Goal: Task Accomplishment & Management: Use online tool/utility

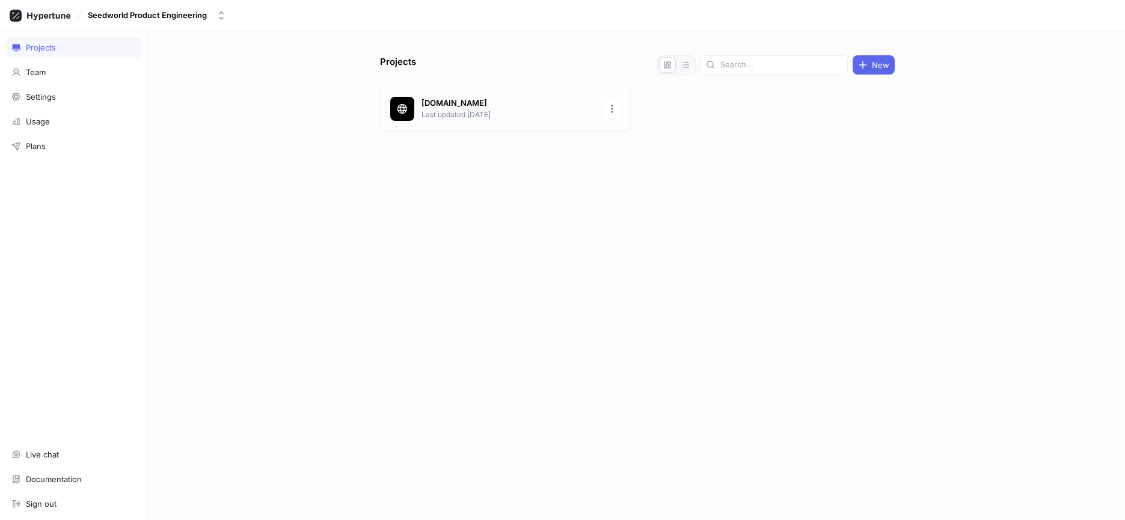
click at [447, 121] on div "[DOMAIN_NAME] Last updated [DATE]" at bounding box center [505, 109] width 251 height 45
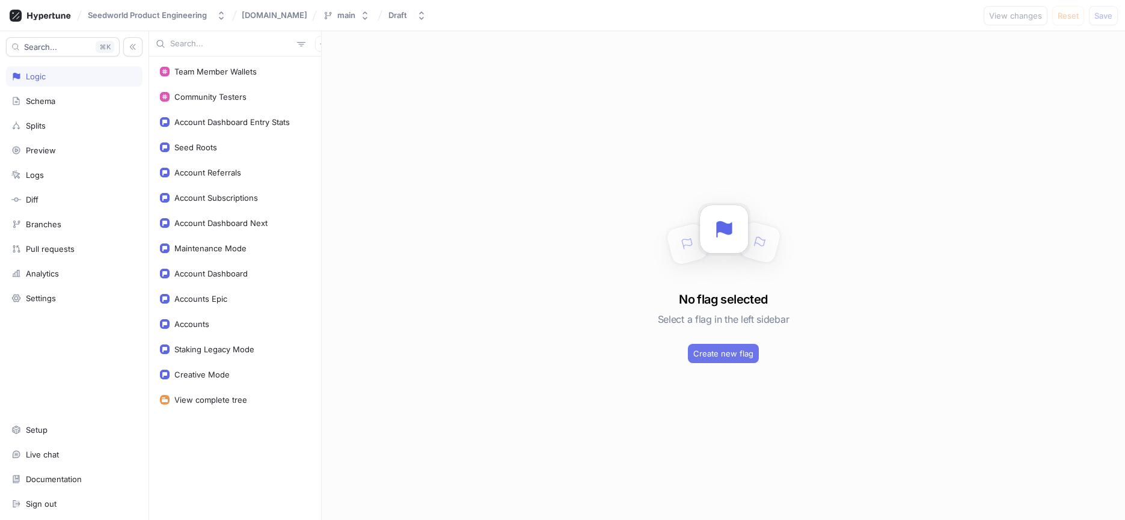
click at [729, 348] on button "Create new flag" at bounding box center [723, 353] width 71 height 19
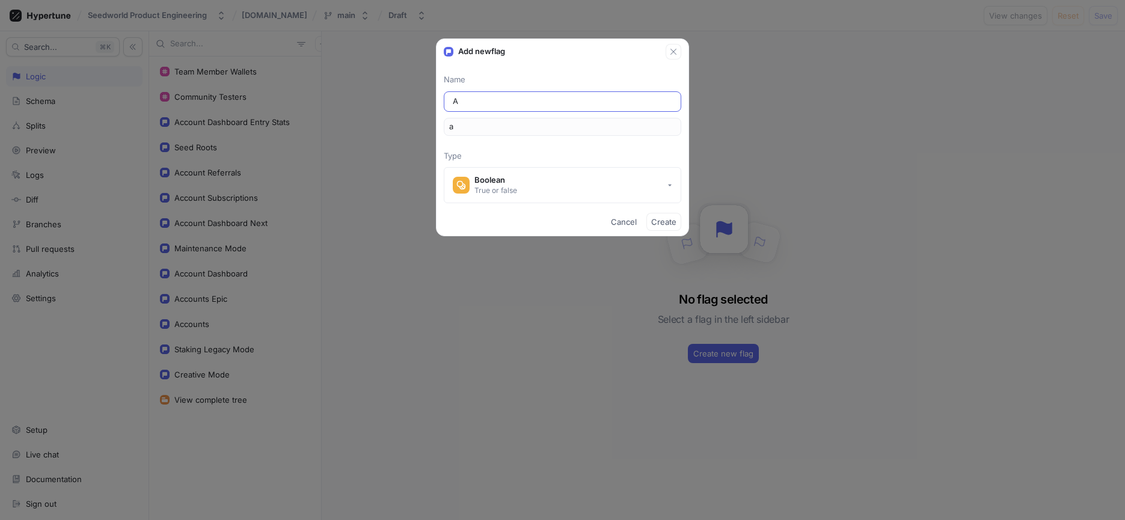
type input "Ac"
type input "ac"
type input "Acc"
type input "acc"
type input "Acco"
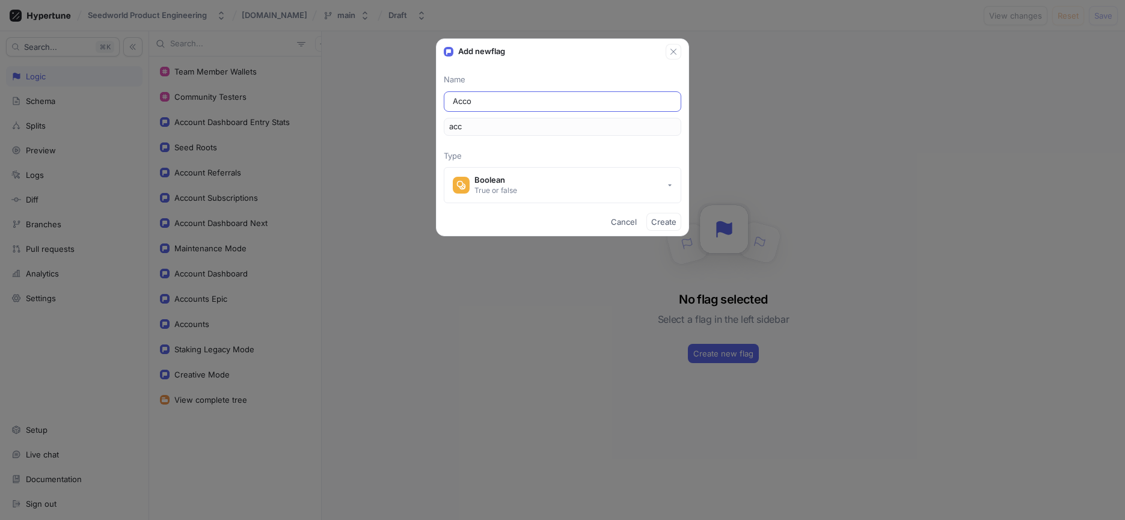
type input "acco"
type input "N"
type input "n"
type input "NF"
type input "nf"
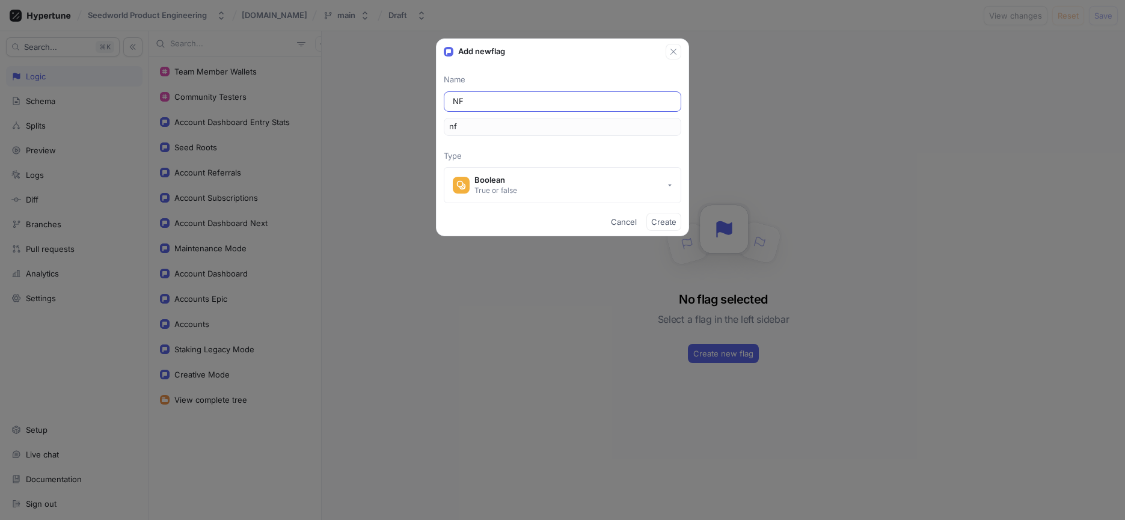
type input "NFT"
type input "nft"
type input "NFTS"
type input "nfts"
type input "NFTSt"
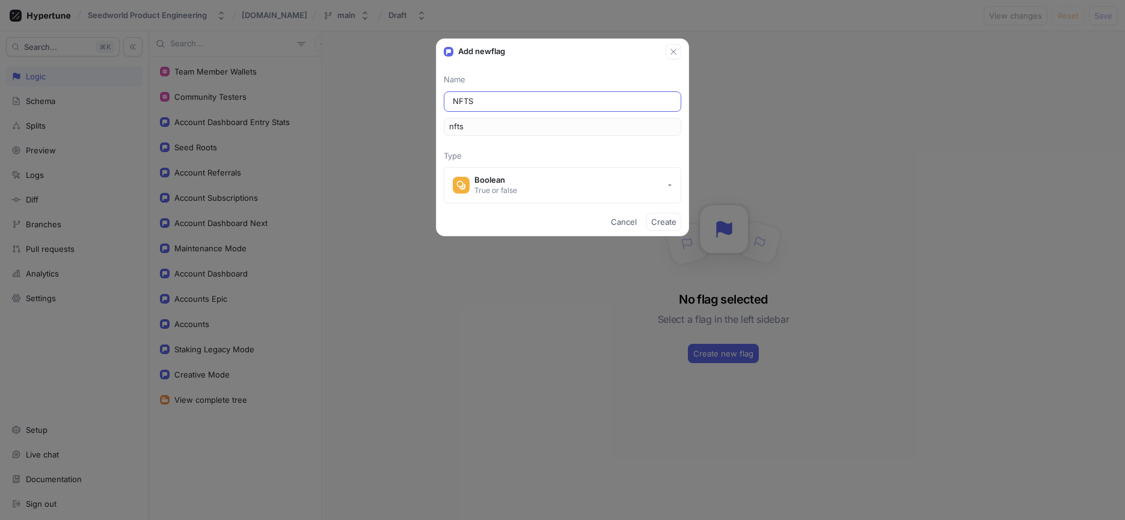
type input "nftSt"
type input "NFTSta"
type input "nftSta"
type input "NFTStak"
type input "nftStak"
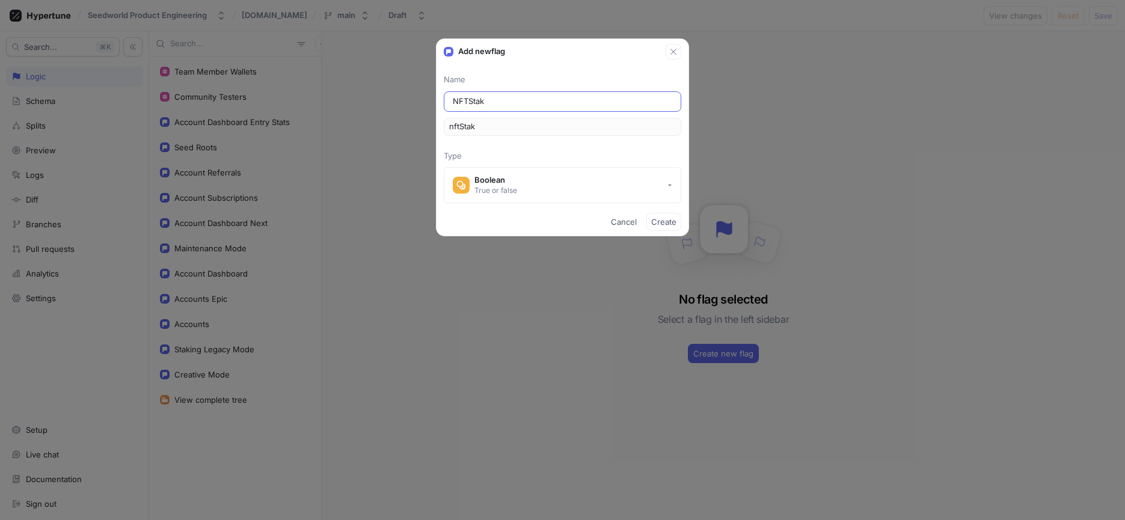
type input "NFTStaki"
type input "nftStaki"
type input "NFTStak"
type input "nftStak"
type input "NFTSta"
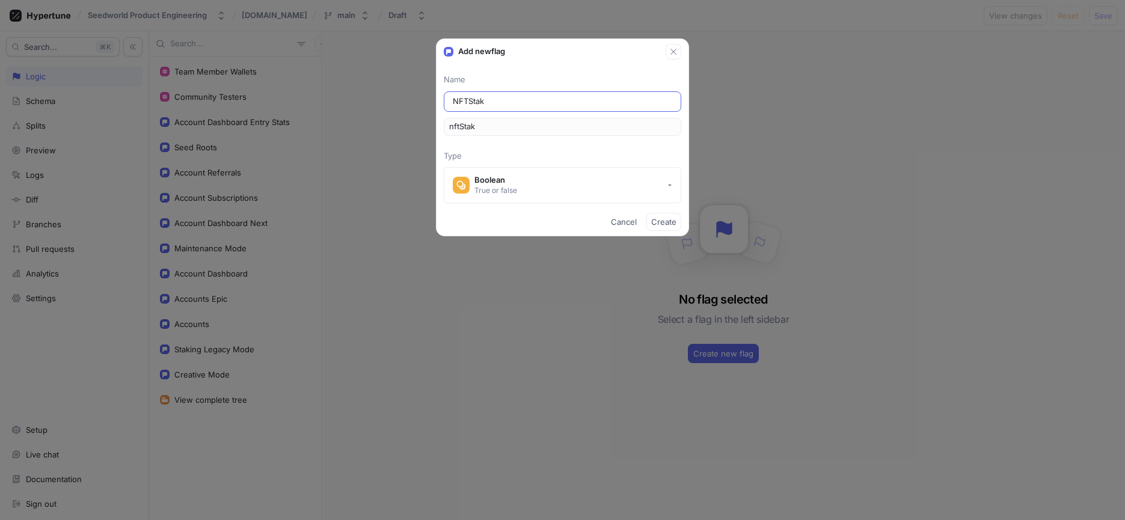
type input "nftSta"
type input "NFTSt"
type input "nftSt"
type input "NFTS"
type input "nfts"
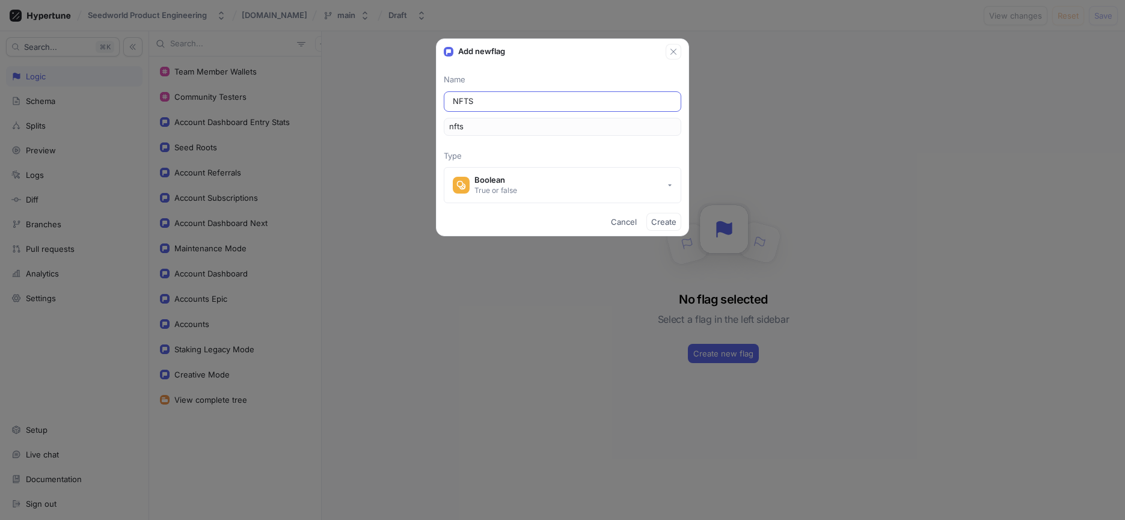
type input "NFT"
type input "nft"
type input "NFT S"
type input "nftS"
type input "NFT St"
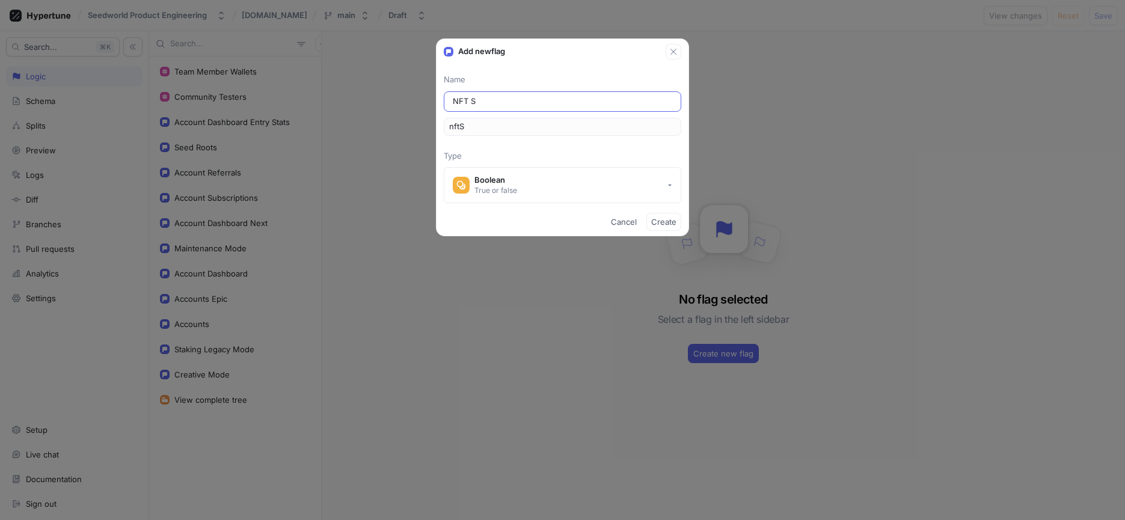
type input "nftSt"
type input "NFT Sta"
type input "nftSta"
type input "NFT Stak"
type input "nftStak"
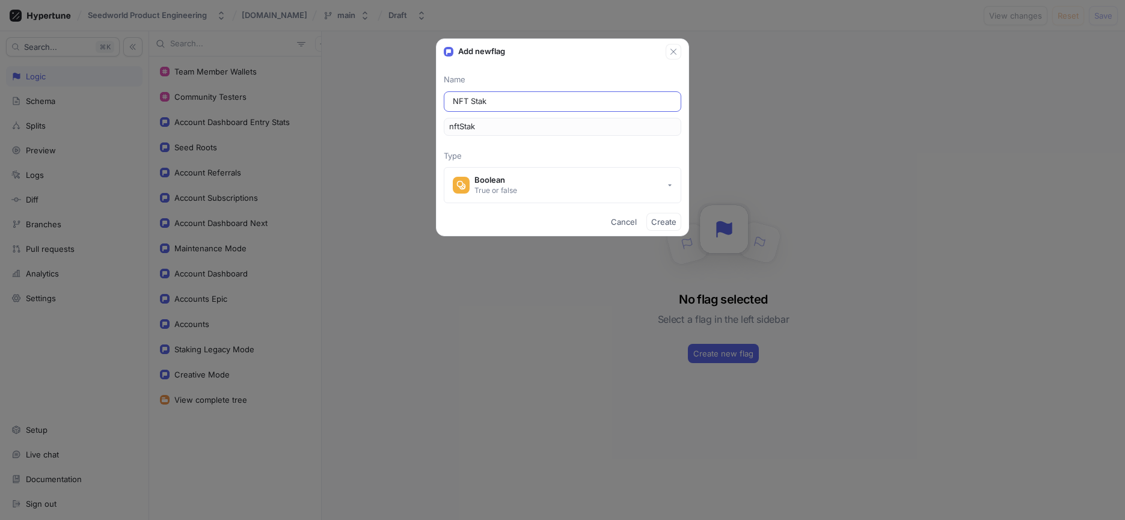
type input "NFT Staki"
type input "nftStaki"
type input "NFT Stakin"
type input "nftStakin"
type input "NFT Staking"
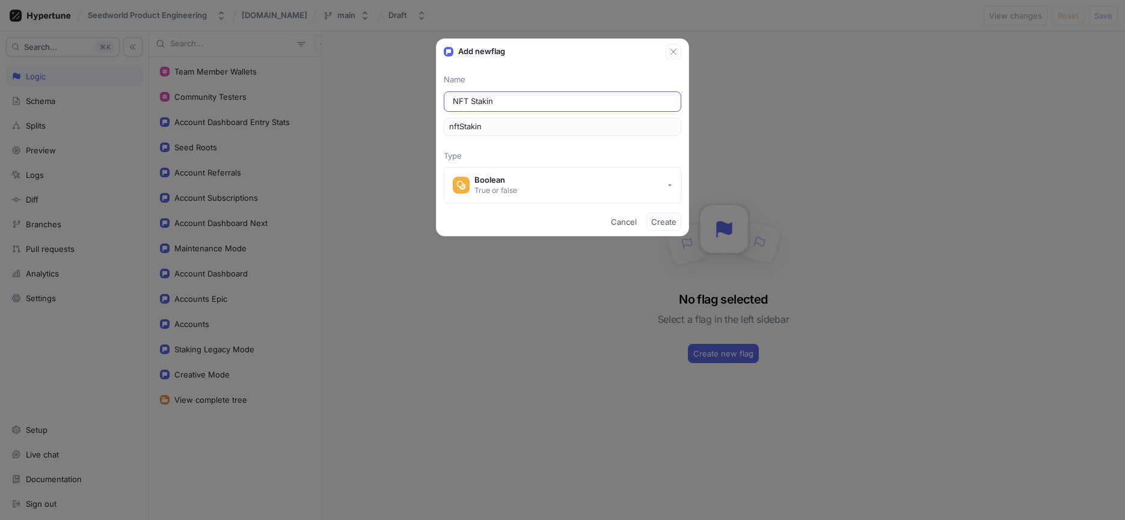
type input "nftStaking"
type input "NFT Staking"
click at [668, 226] on span "Create" at bounding box center [663, 221] width 25 height 7
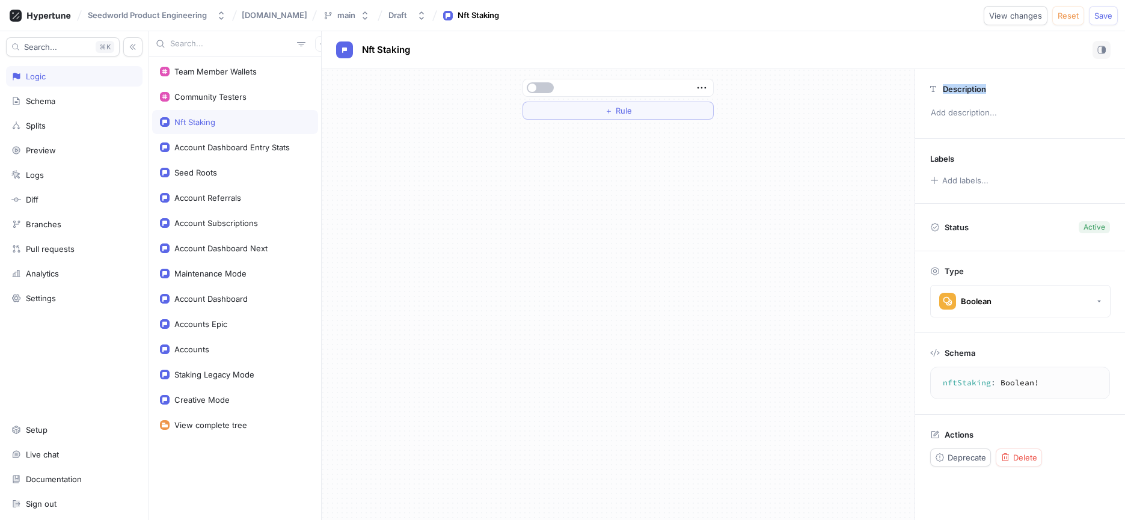
click at [668, 226] on div "＋ Rule" at bounding box center [618, 294] width 593 height 451
click at [668, 110] on button "＋ Rule" at bounding box center [618, 111] width 191 height 18
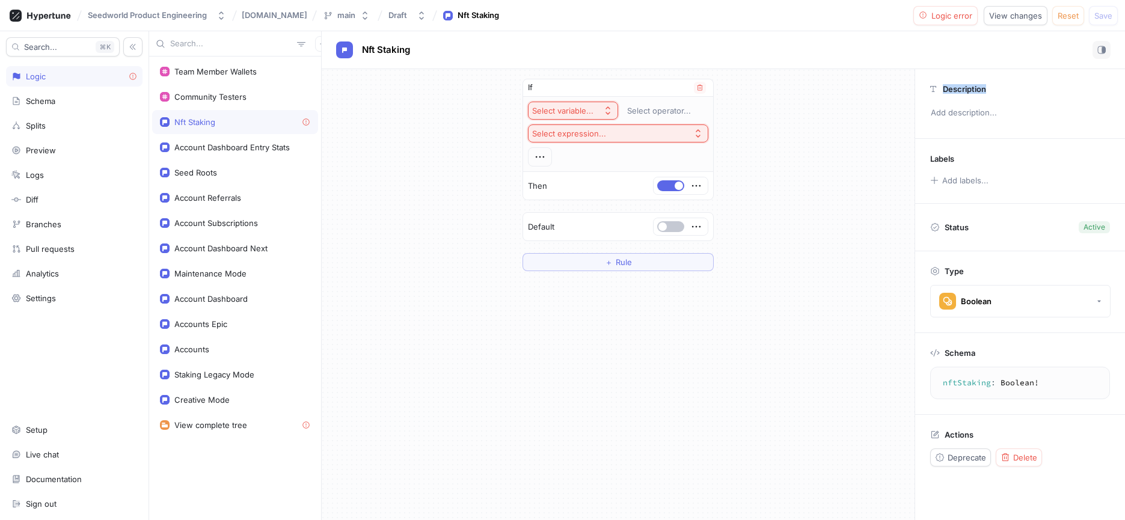
click at [587, 115] on div "Select variable..." at bounding box center [562, 111] width 61 height 10
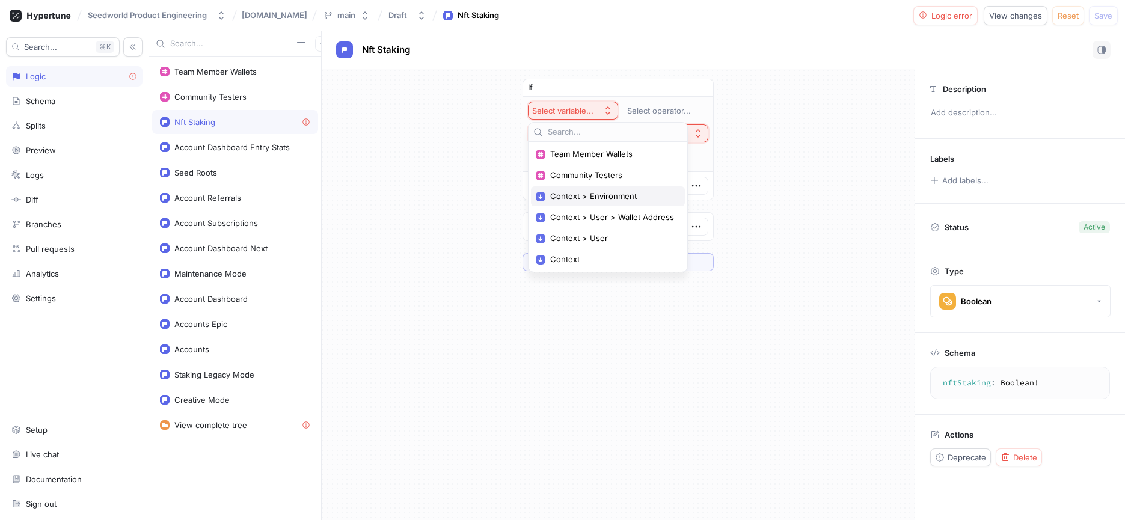
click at [601, 196] on span "Context > Environment" at bounding box center [612, 196] width 124 height 10
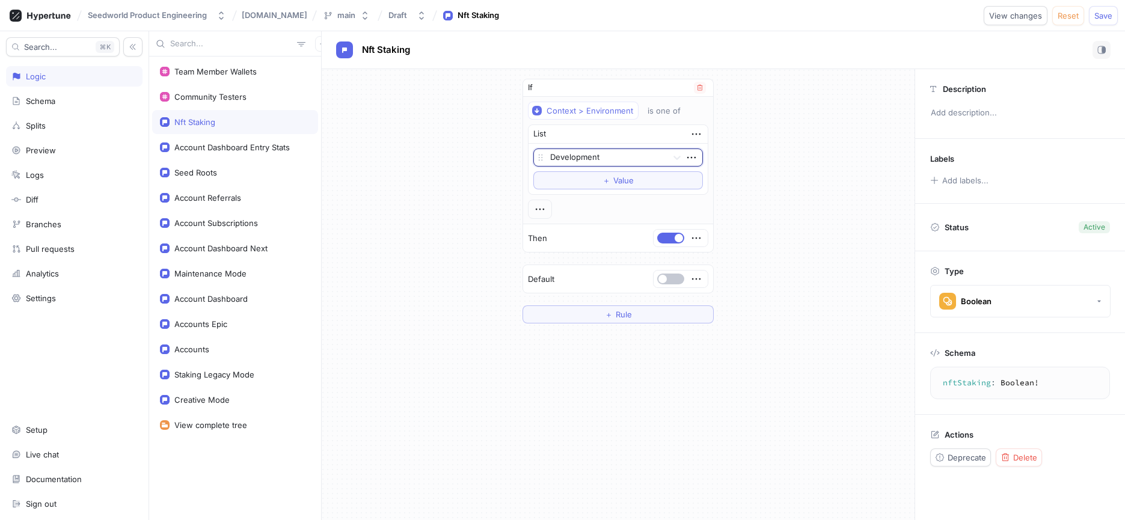
click at [591, 161] on div at bounding box center [606, 158] width 112 height 14
click at [847, 181] on div "If Context > Environment is one of List Development To pick up a draggable item…" at bounding box center [618, 201] width 593 height 264
click at [1104, 12] on span "Save" at bounding box center [1104, 15] width 18 height 7
click at [947, 384] on textarea "nftStaking: Boolean!" at bounding box center [1020, 383] width 169 height 22
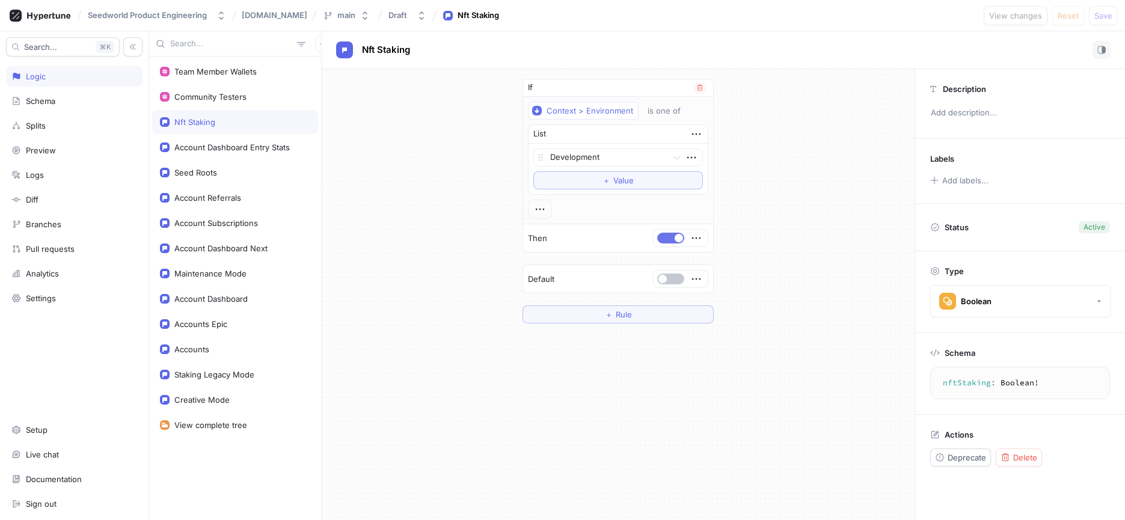
click at [675, 238] on span "button" at bounding box center [679, 238] width 8 height 8
click at [1098, 13] on span "Save" at bounding box center [1104, 15] width 18 height 7
click at [674, 239] on button "button" at bounding box center [670, 238] width 27 height 11
click at [1086, 20] on div "View changes Reset Save" at bounding box center [1051, 15] width 134 height 19
click at [1088, 20] on div "View changes Reset Save" at bounding box center [1051, 15] width 134 height 19
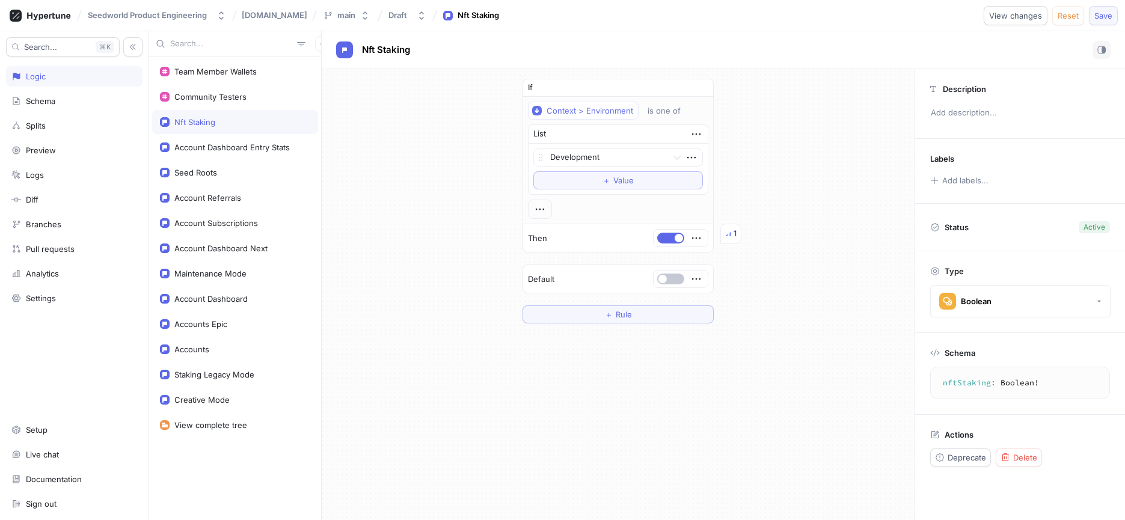
click at [1093, 20] on button "Save" at bounding box center [1103, 15] width 29 height 19
click at [599, 314] on button "＋ Rule" at bounding box center [618, 315] width 191 height 18
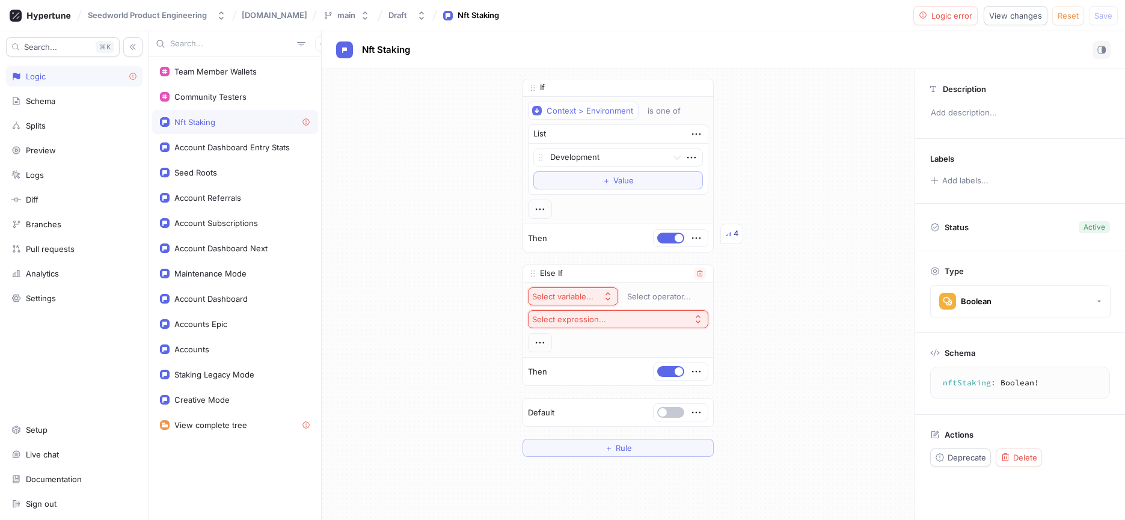
click at [597, 296] on button "Select variable..." at bounding box center [573, 296] width 90 height 18
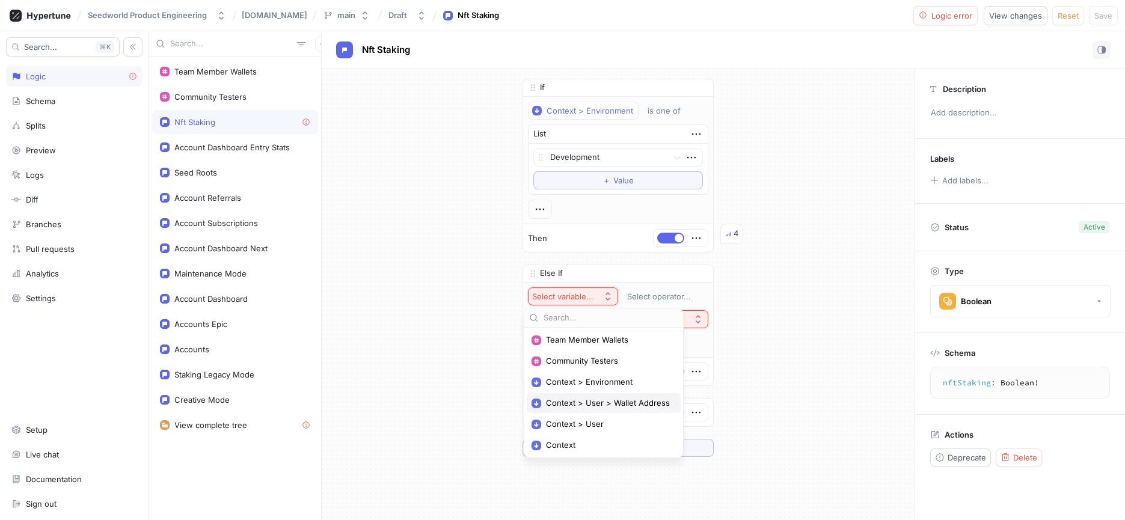
click at [604, 411] on div "Context > User > Wallet Address" at bounding box center [604, 403] width 154 height 20
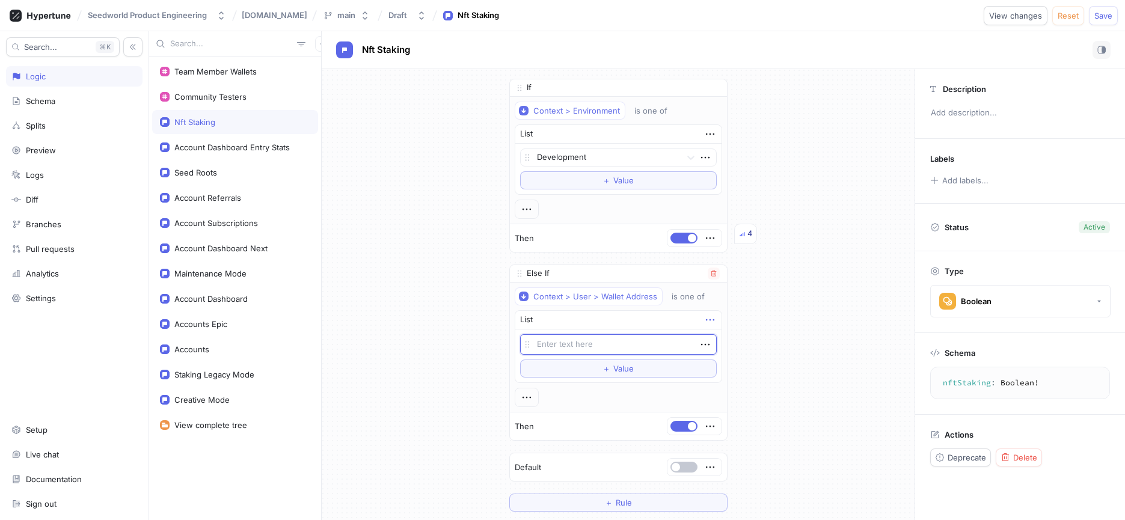
click at [704, 317] on icon "button" at bounding box center [710, 319] width 13 height 13
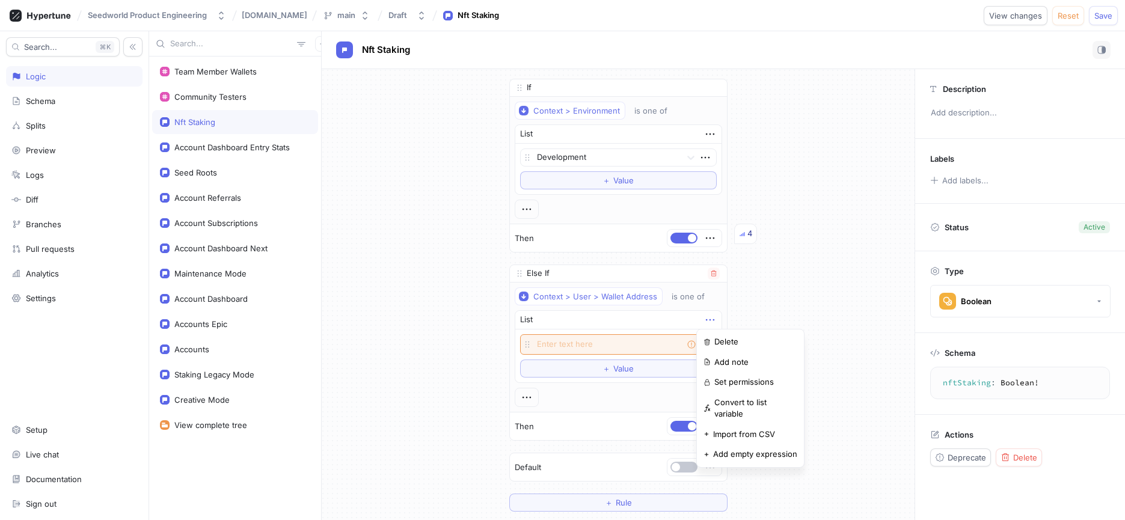
click at [684, 322] on div "List" at bounding box center [618, 320] width 206 height 19
click at [705, 345] on icon "button" at bounding box center [705, 344] width 13 height 13
click at [702, 345] on icon "button" at bounding box center [705, 345] width 8 height 2
click at [702, 348] on icon "button" at bounding box center [705, 344] width 13 height 13
click at [710, 367] on div "Delete" at bounding box center [746, 367] width 102 height 20
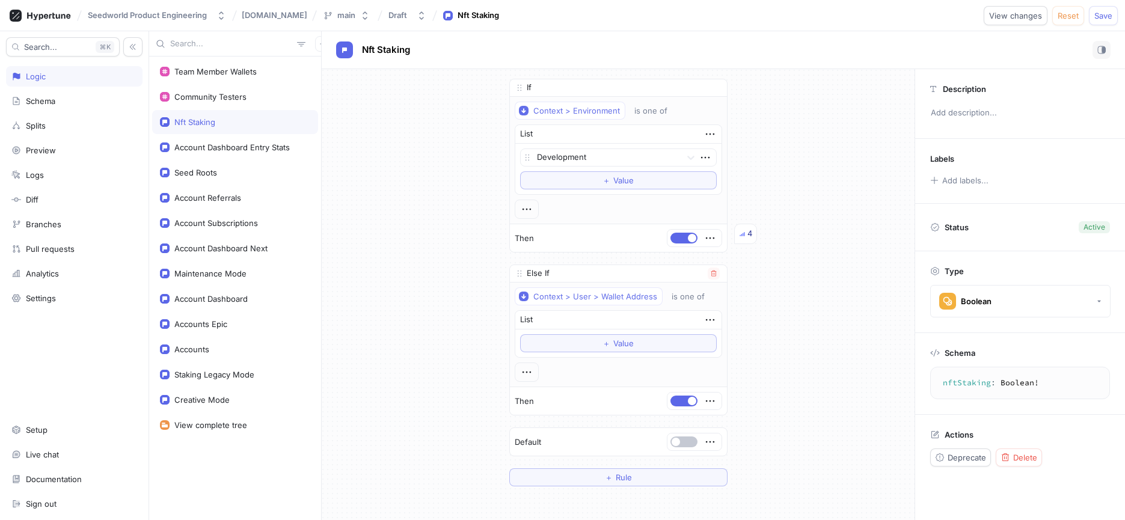
click at [657, 301] on div "Context > User > Wallet Address is one of" at bounding box center [618, 296] width 207 height 18
click at [648, 296] on div "Context > User > Wallet Address" at bounding box center [595, 297] width 124 height 10
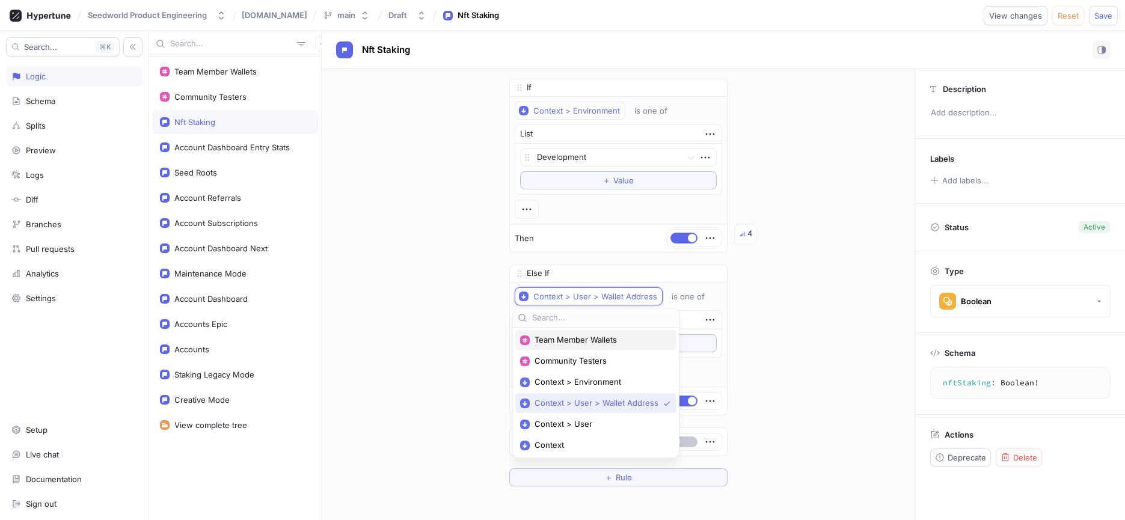
click at [615, 342] on span "Team Member Wallets" at bounding box center [600, 340] width 131 height 10
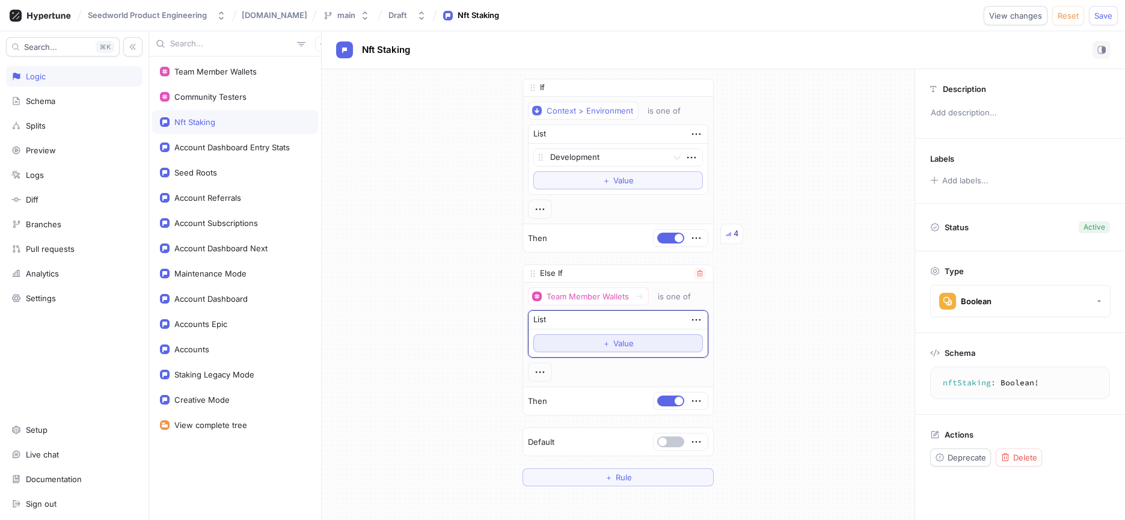
click at [656, 340] on button "＋ Value" at bounding box center [618, 343] width 170 height 18
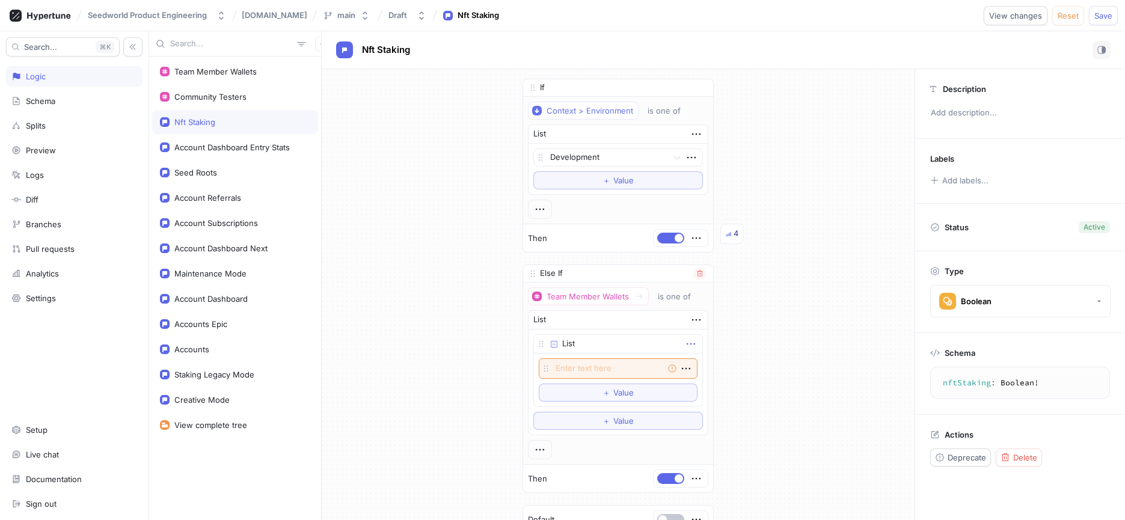
click at [686, 344] on icon "button" at bounding box center [690, 343] width 13 height 13
click at [699, 359] on div "Delete" at bounding box center [734, 366] width 102 height 20
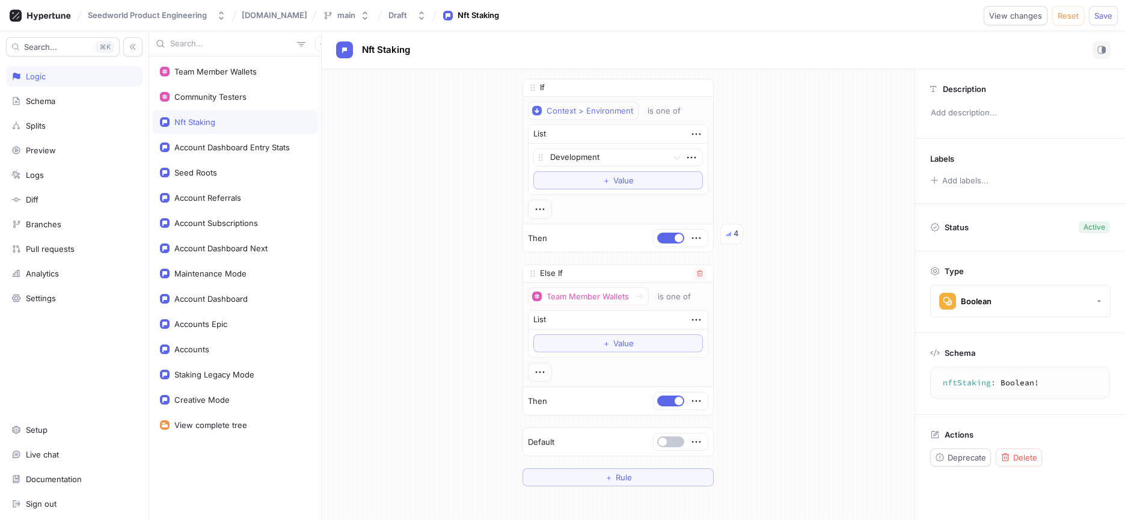
click at [693, 329] on div "List" at bounding box center [618, 320] width 179 height 19
click at [693, 325] on icon "button" at bounding box center [696, 319] width 13 height 13
click at [708, 338] on p "Delete" at bounding box center [716, 342] width 24 height 12
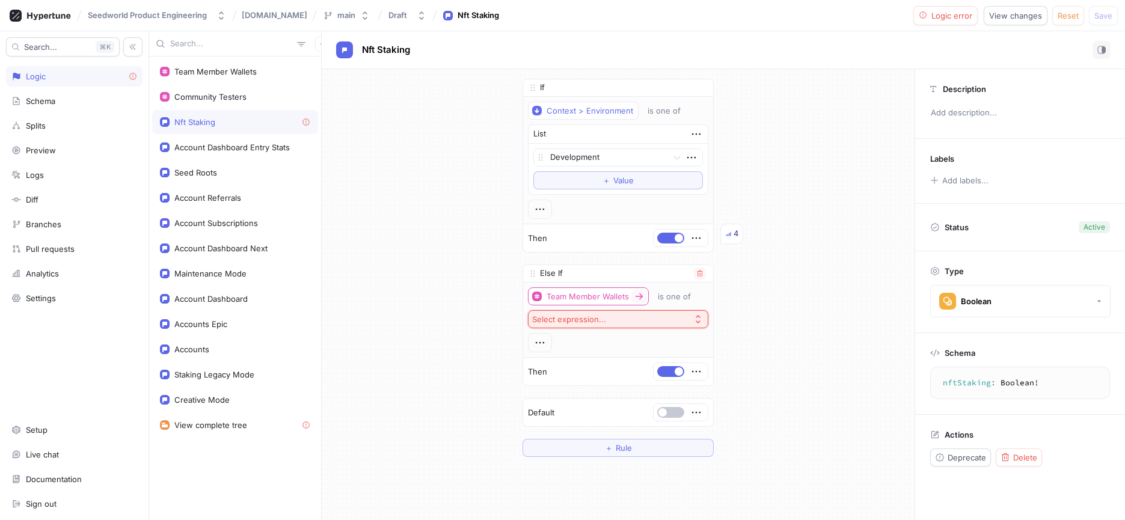
click at [634, 295] on icon at bounding box center [639, 297] width 10 height 10
click at [700, 274] on button "button" at bounding box center [700, 274] width 12 height 12
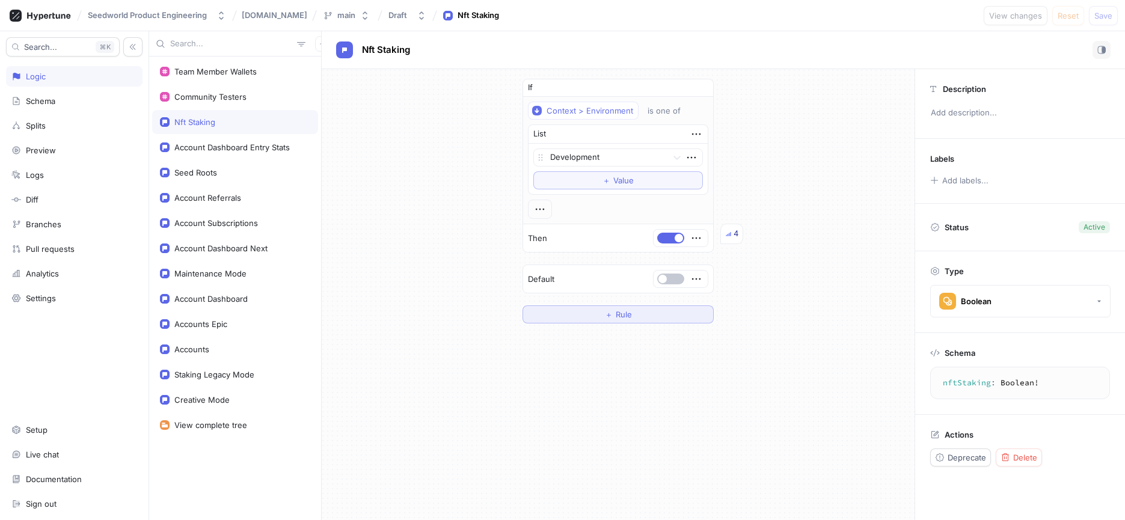
click at [671, 313] on button "＋ Rule" at bounding box center [618, 315] width 191 height 18
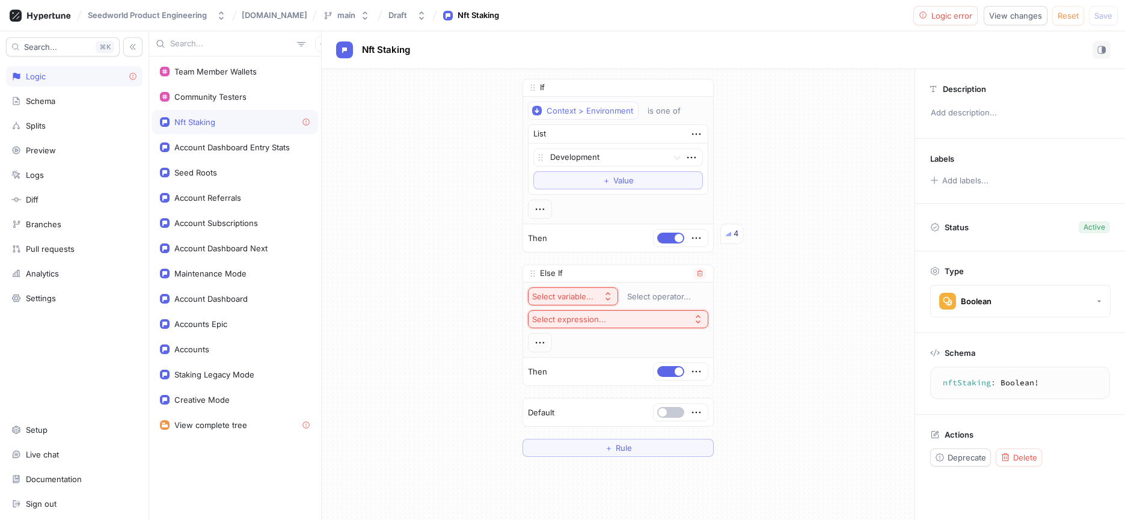
click at [582, 296] on div "Select variable..." at bounding box center [562, 297] width 61 height 10
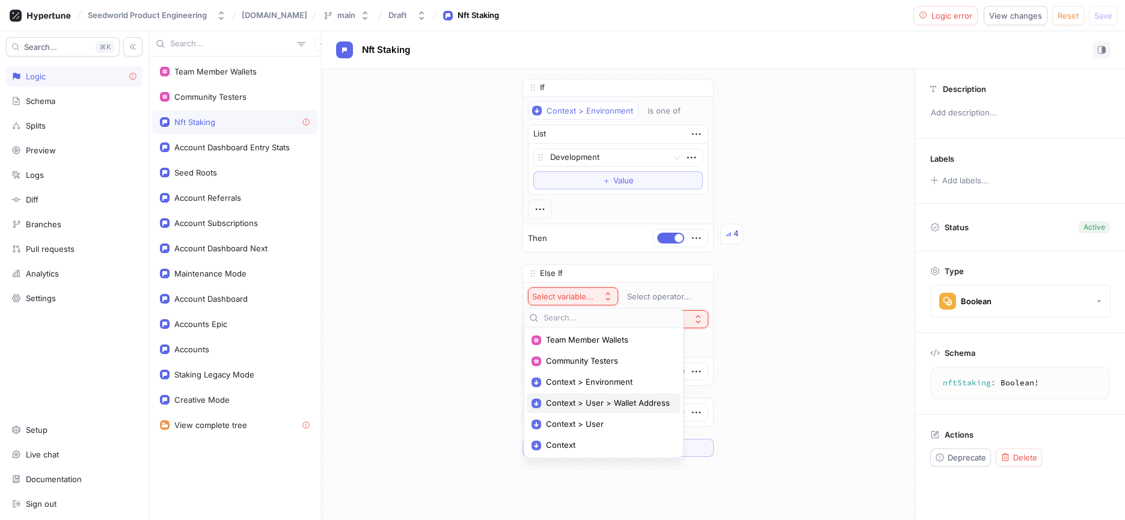
click at [622, 408] on div "Context > User > Wallet Address" at bounding box center [604, 403] width 154 height 20
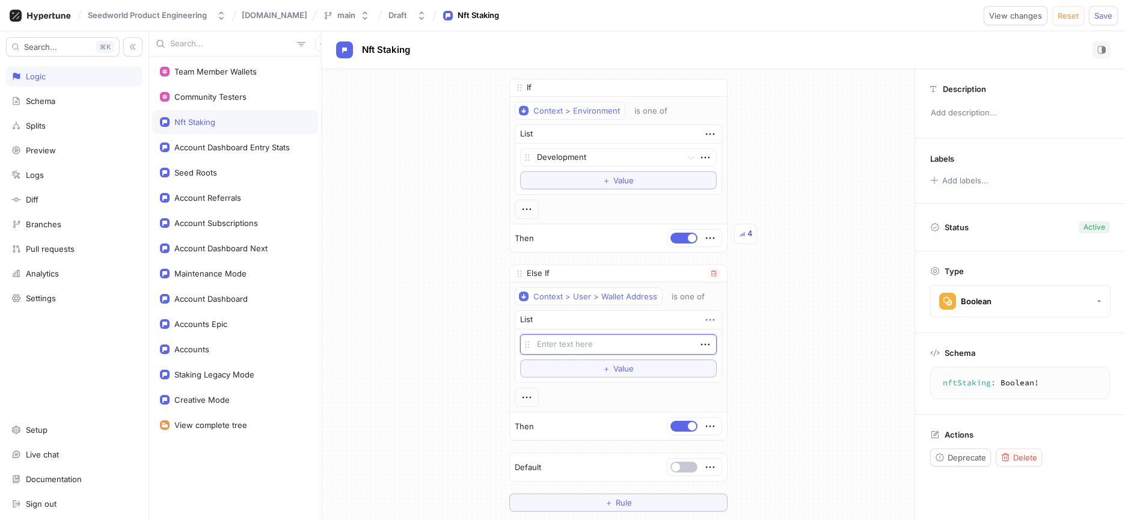
type textarea "x"
click at [704, 324] on icon "button" at bounding box center [710, 319] width 13 height 13
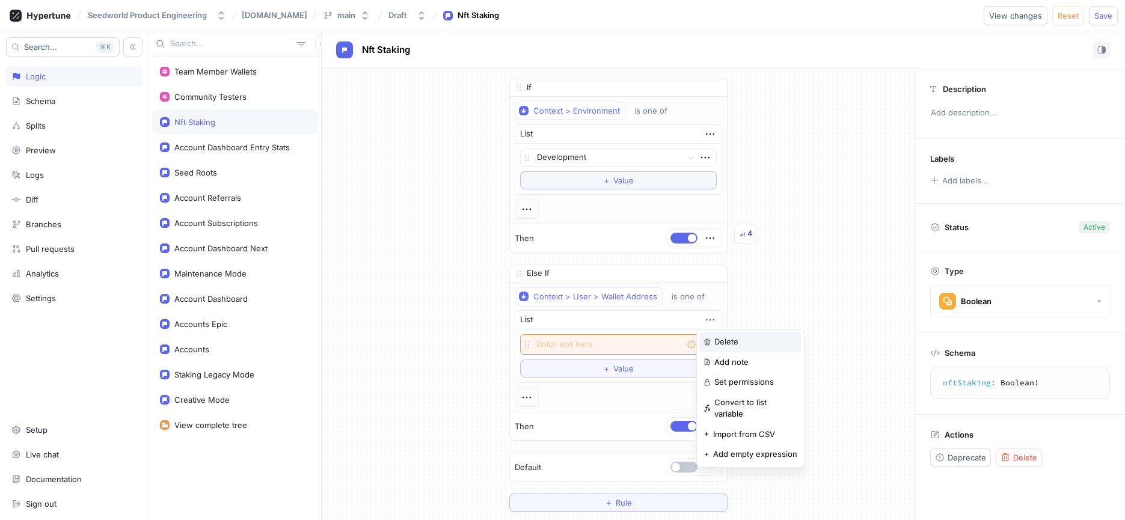
click at [713, 337] on div "Delete" at bounding box center [750, 342] width 102 height 20
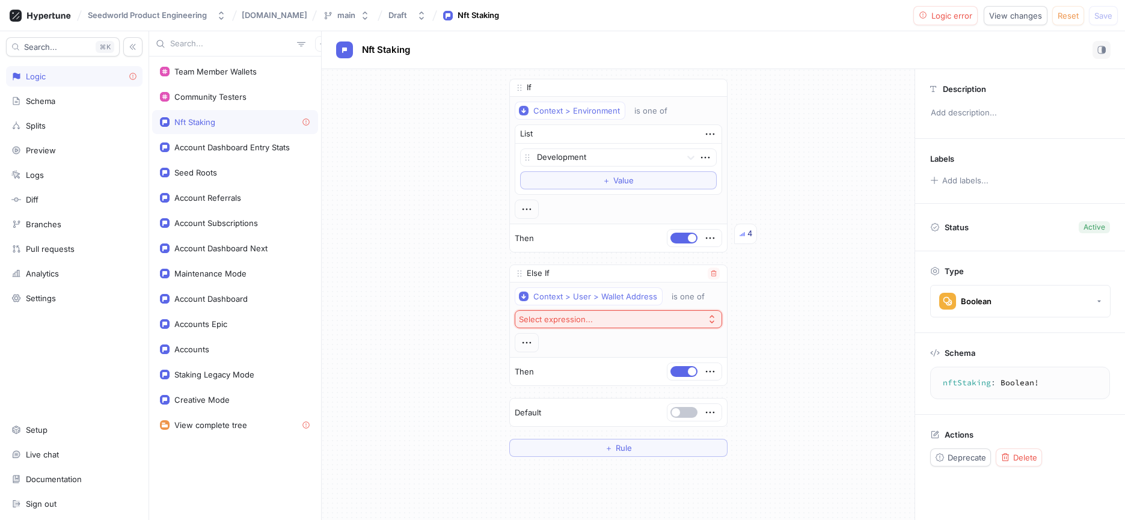
click at [645, 319] on button "Select expression..." at bounding box center [618, 319] width 207 height 18
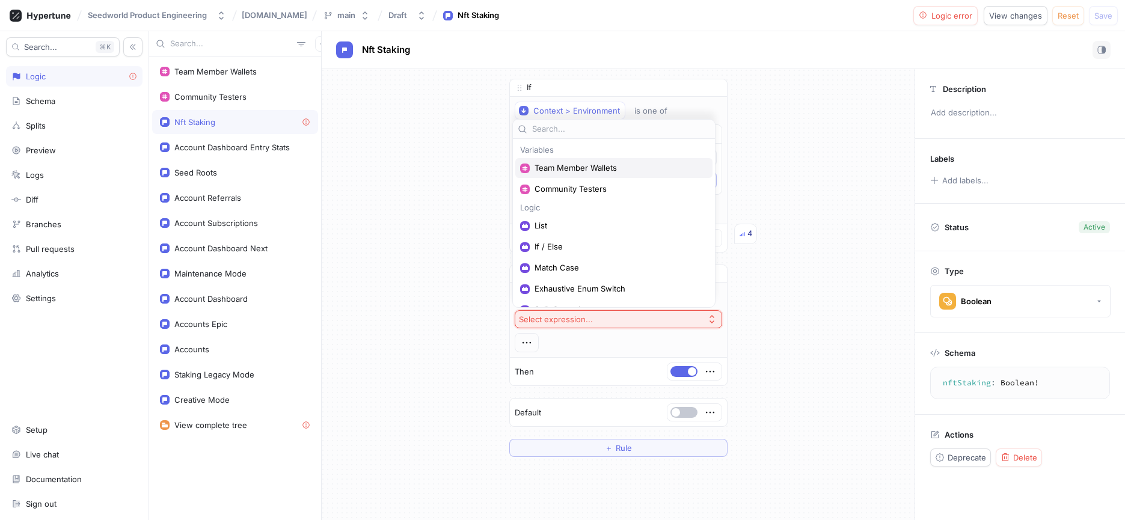
click at [583, 165] on span "Team Member Wallets" at bounding box center [618, 168] width 167 height 10
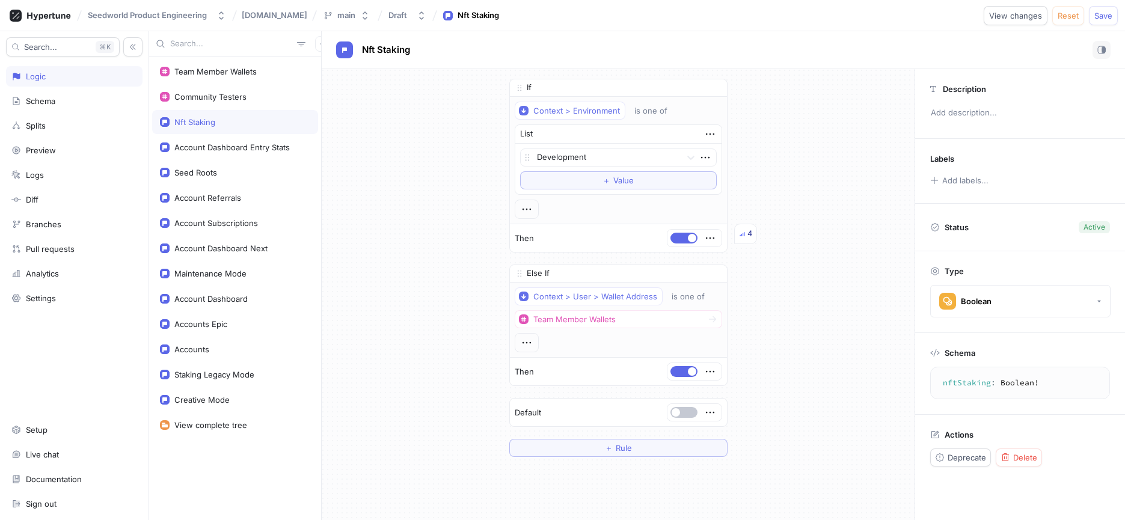
click at [781, 227] on div "If Context > Environment is one of List Development To pick up a draggable item…" at bounding box center [618, 268] width 593 height 398
click at [1101, 8] on button "Save" at bounding box center [1103, 15] width 29 height 19
